Goal: Complete application form

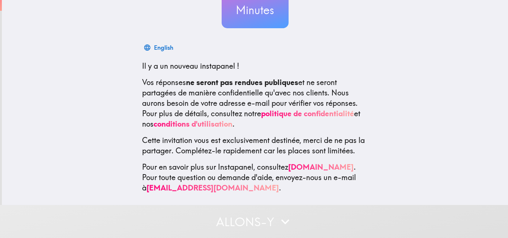
scroll to position [92, 0]
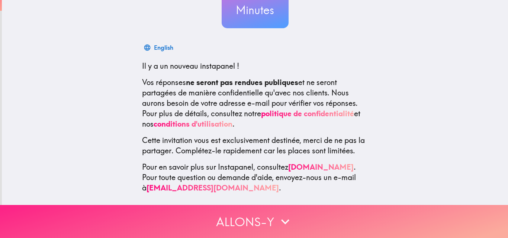
click at [237, 220] on button "Allons-y" at bounding box center [254, 221] width 508 height 33
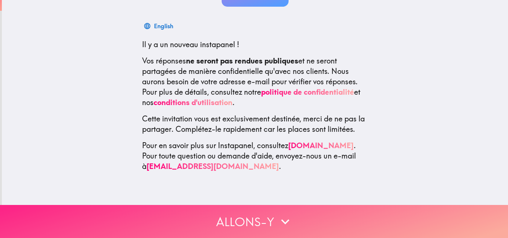
scroll to position [0, 0]
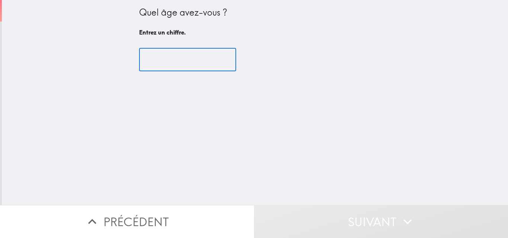
click at [179, 58] on input "number" at bounding box center [187, 59] width 97 height 23
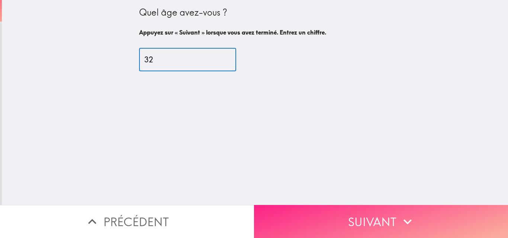
type input "32"
click at [402, 221] on icon "button" at bounding box center [407, 222] width 16 height 16
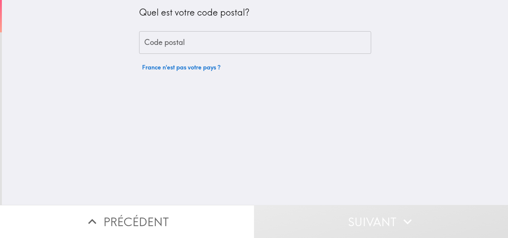
click at [203, 48] on input "Code postal" at bounding box center [255, 42] width 232 height 23
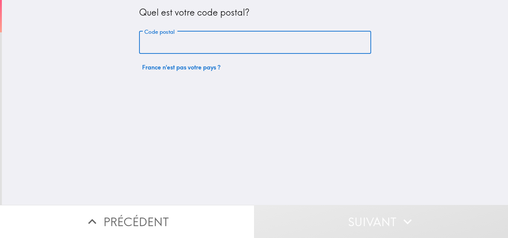
type input "89000"
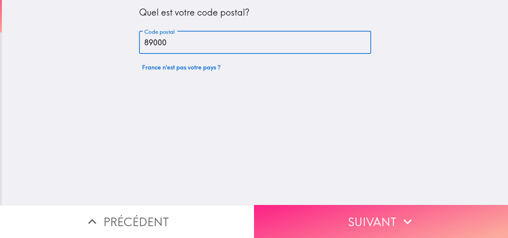
click at [335, 221] on button "Suivant" at bounding box center [381, 221] width 254 height 33
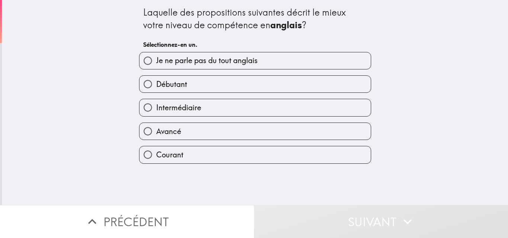
click at [193, 109] on span "Intermédiaire" at bounding box center [178, 108] width 45 height 10
click at [156, 109] on input "Intermédiaire" at bounding box center [147, 107] width 17 height 17
radio input "true"
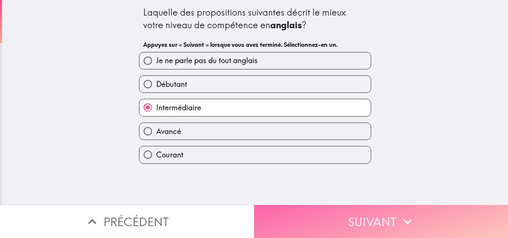
click at [296, 218] on button "Suivant" at bounding box center [381, 221] width 254 height 33
